Goal: Navigation & Orientation: Find specific page/section

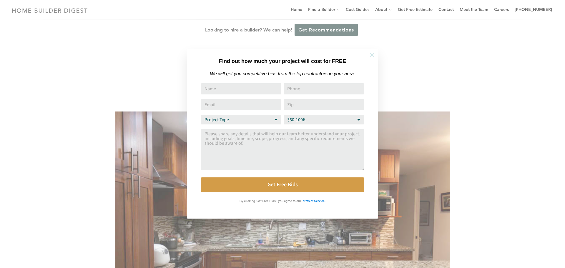
click at [372, 55] on icon at bounding box center [372, 55] width 4 height 4
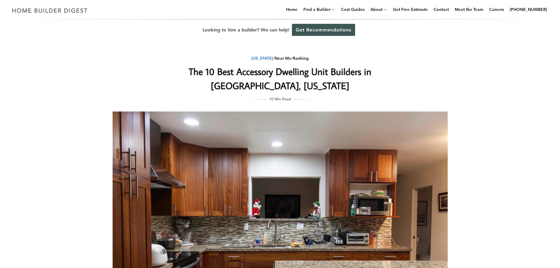
click at [262, 58] on link "Hawaii" at bounding box center [263, 58] width 22 height 5
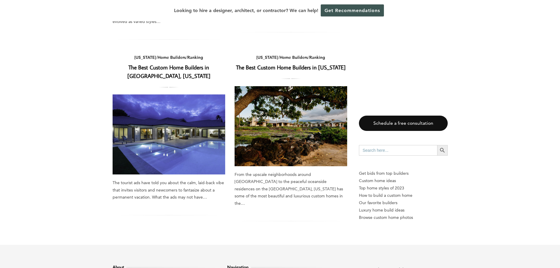
scroll to position [765, 0]
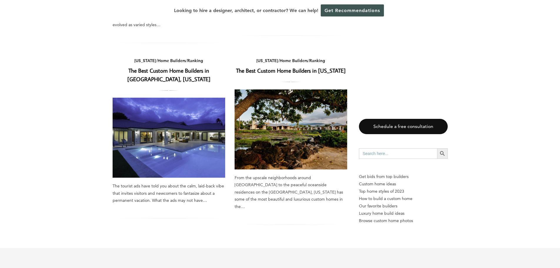
click at [297, 123] on img at bounding box center [291, 129] width 113 height 80
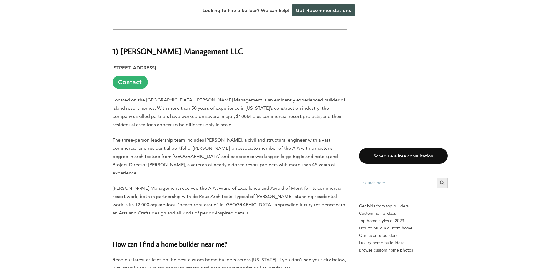
scroll to position [2794, 0]
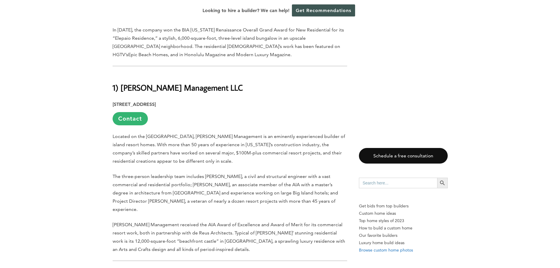
click at [389, 247] on p "Browse custom home photos" at bounding box center [403, 250] width 89 height 7
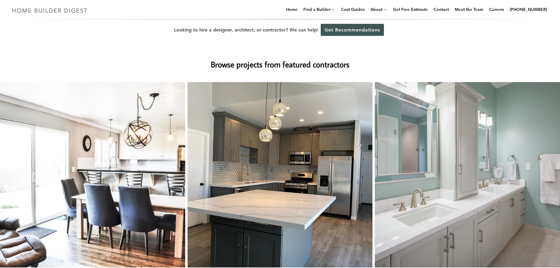
click at [23, 10] on img at bounding box center [49, 10] width 81 height 11
